Goal: Task Accomplishment & Management: Manage account settings

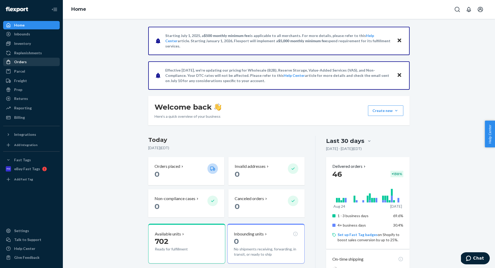
click at [34, 65] on div "Orders" at bounding box center [32, 61] width 56 height 7
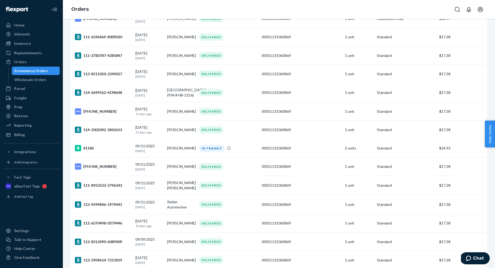
scroll to position [298, 0]
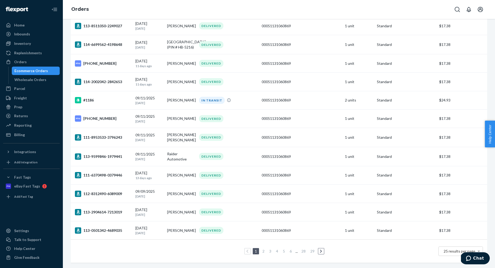
click at [265, 252] on link "2" at bounding box center [263, 251] width 4 height 4
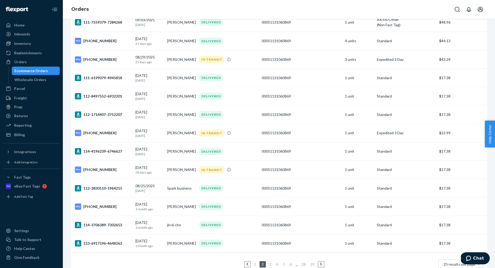
scroll to position [298, 0]
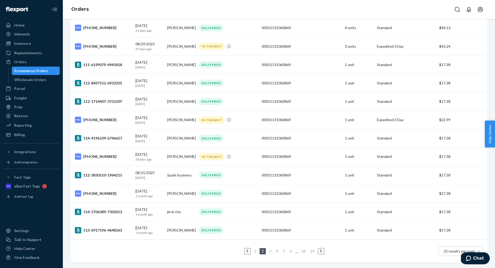
click at [255, 250] on link "1" at bounding box center [255, 251] width 4 height 4
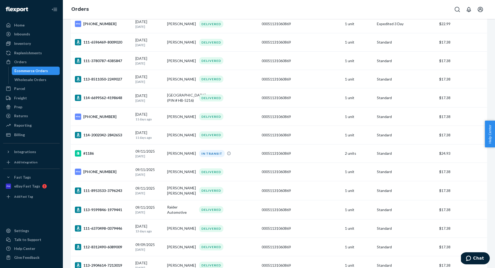
scroll to position [242, 0]
click at [163, 153] on td "[DATE] [DATE]" at bounding box center [149, 153] width 32 height 18
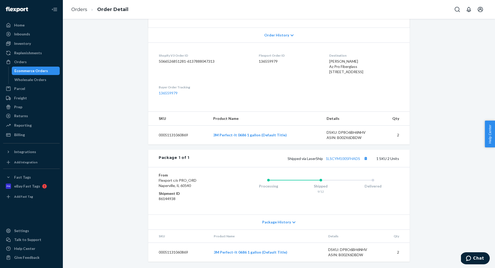
scroll to position [113, 0]
click at [287, 224] on span "Package History" at bounding box center [276, 221] width 29 height 5
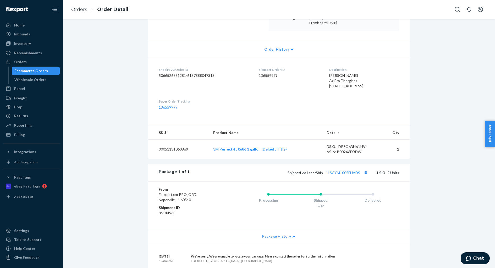
scroll to position [0, 0]
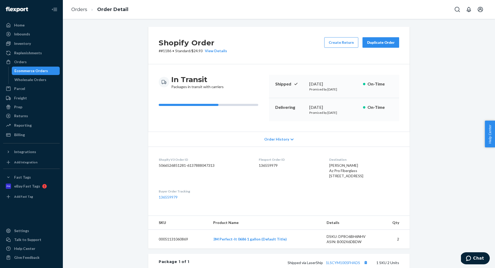
click at [381, 42] on div "Duplicate Order" at bounding box center [381, 42] width 28 height 5
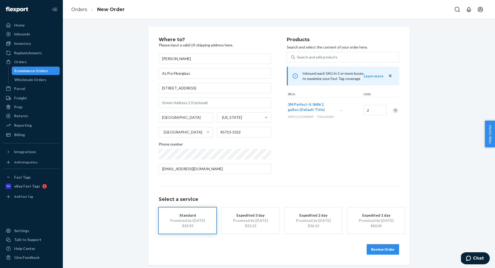
click at [268, 226] on div "$32.13" at bounding box center [251, 225] width 42 height 5
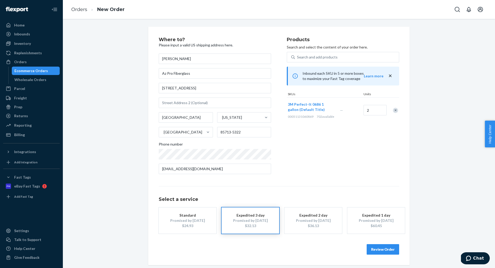
click at [383, 249] on button "Review Order" at bounding box center [383, 249] width 32 height 10
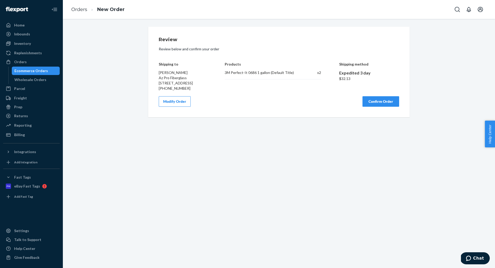
click at [386, 106] on button "Confirm Order" at bounding box center [381, 101] width 37 height 10
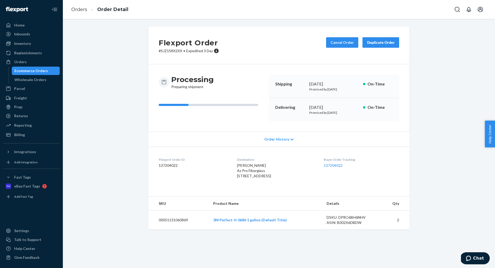
click at [50, 75] on div "Ecommerce Orders Wholesale Orders" at bounding box center [34, 75] width 52 height 17
click at [50, 68] on div "Ecommerce Orders" at bounding box center [35, 70] width 47 height 7
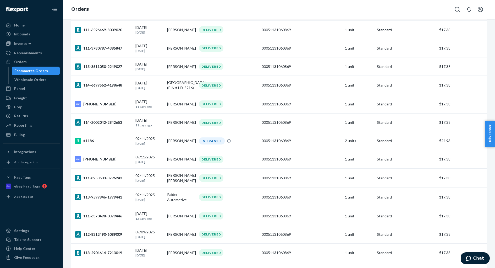
scroll to position [277, 0]
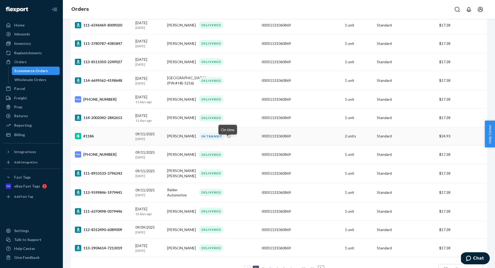
click at [227, 138] on icon at bounding box center [229, 136] width 4 height 4
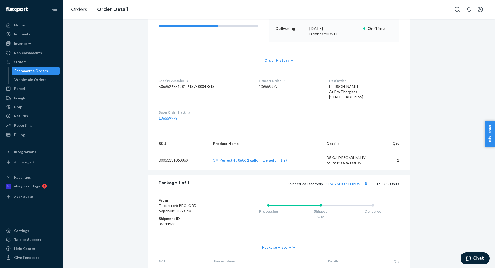
scroll to position [113, 0]
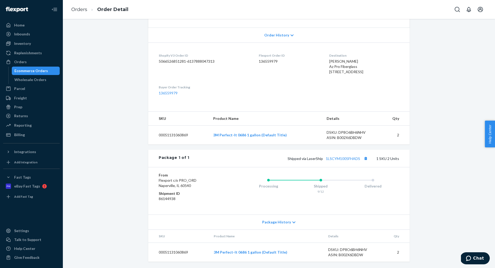
click at [287, 224] on span "Package History" at bounding box center [276, 221] width 29 height 5
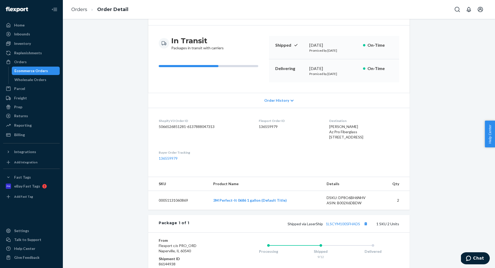
scroll to position [0, 0]
